Goal: Task Accomplishment & Management: Manage account settings

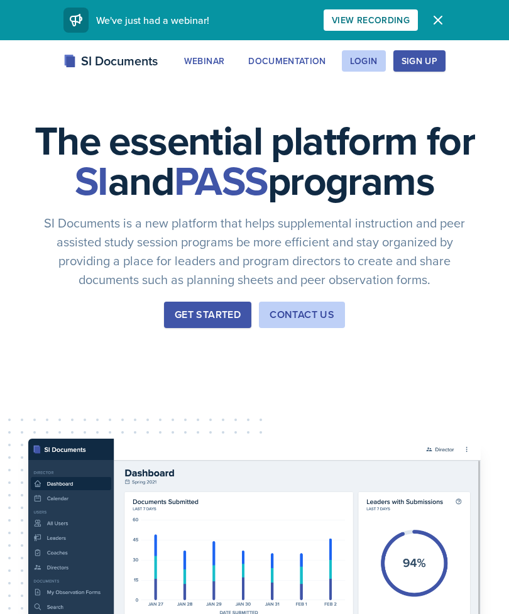
click at [370, 56] on div "Login" at bounding box center [364, 61] width 28 height 10
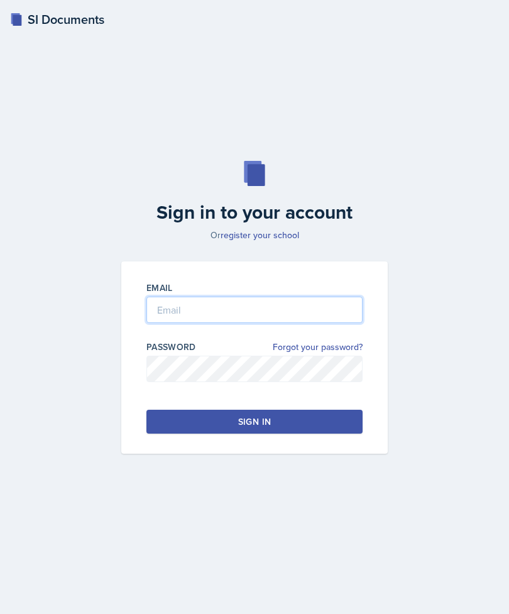
click at [289, 323] on input "email" at bounding box center [254, 310] width 216 height 26
click at [214, 319] on input "si" at bounding box center [254, 310] width 216 height 26
click at [221, 323] on input "si" at bounding box center [254, 310] width 216 height 26
type input "s"
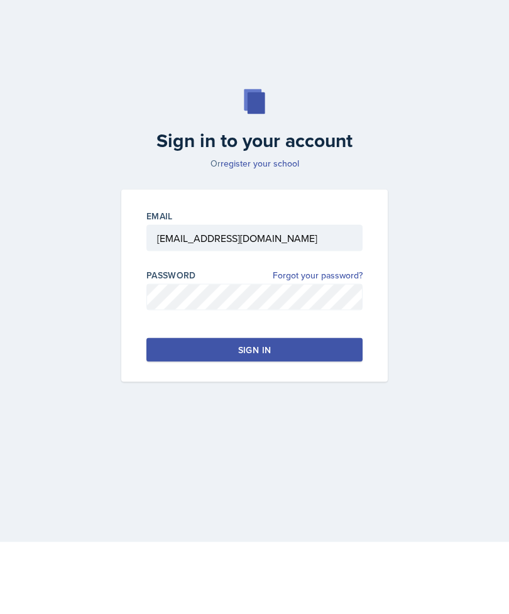
type input "[EMAIL_ADDRESS][DOMAIN_NAME]"
click at [304, 410] on button "Sign in" at bounding box center [254, 422] width 216 height 24
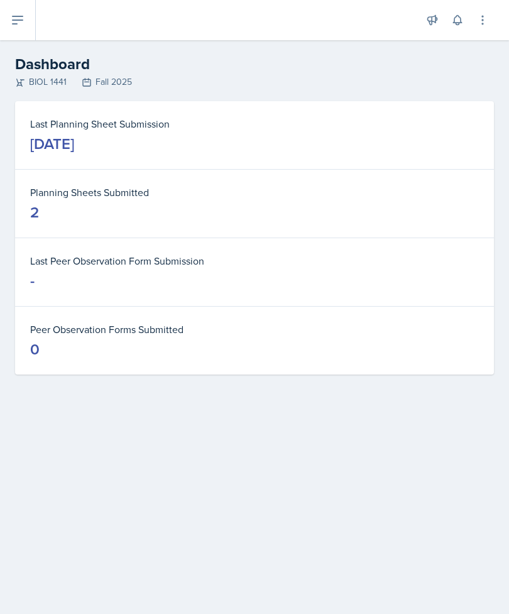
click at [40, 63] on h2 "Dashboard" at bounding box center [254, 64] width 479 height 23
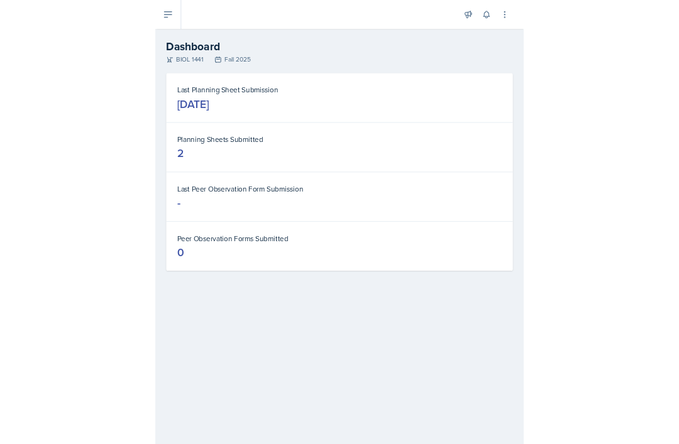
scroll to position [40, 0]
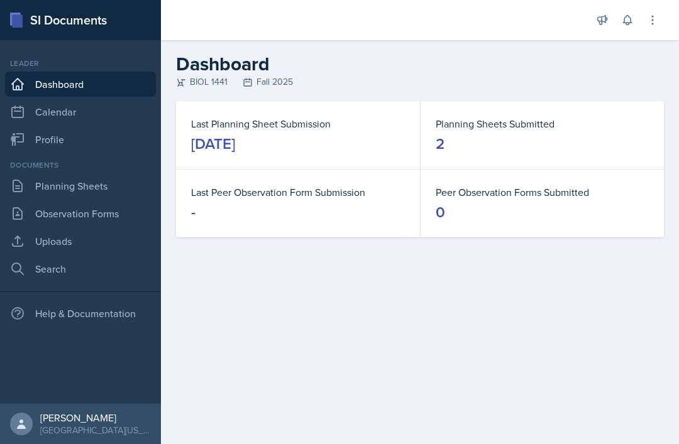
click at [64, 173] on link "Planning Sheets" at bounding box center [80, 185] width 151 height 25
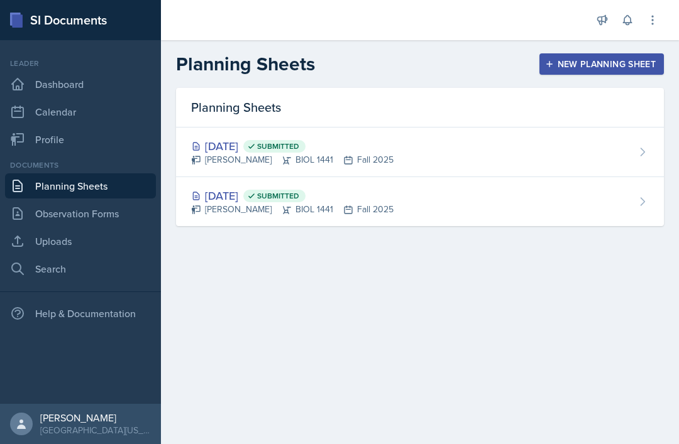
click at [251, 146] on div "[DATE] Submitted" at bounding box center [292, 146] width 202 height 17
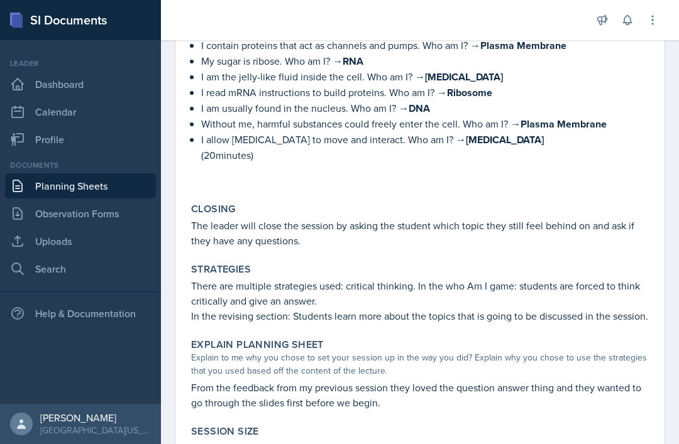
scroll to position [900, 0]
